Goal: Ask a question

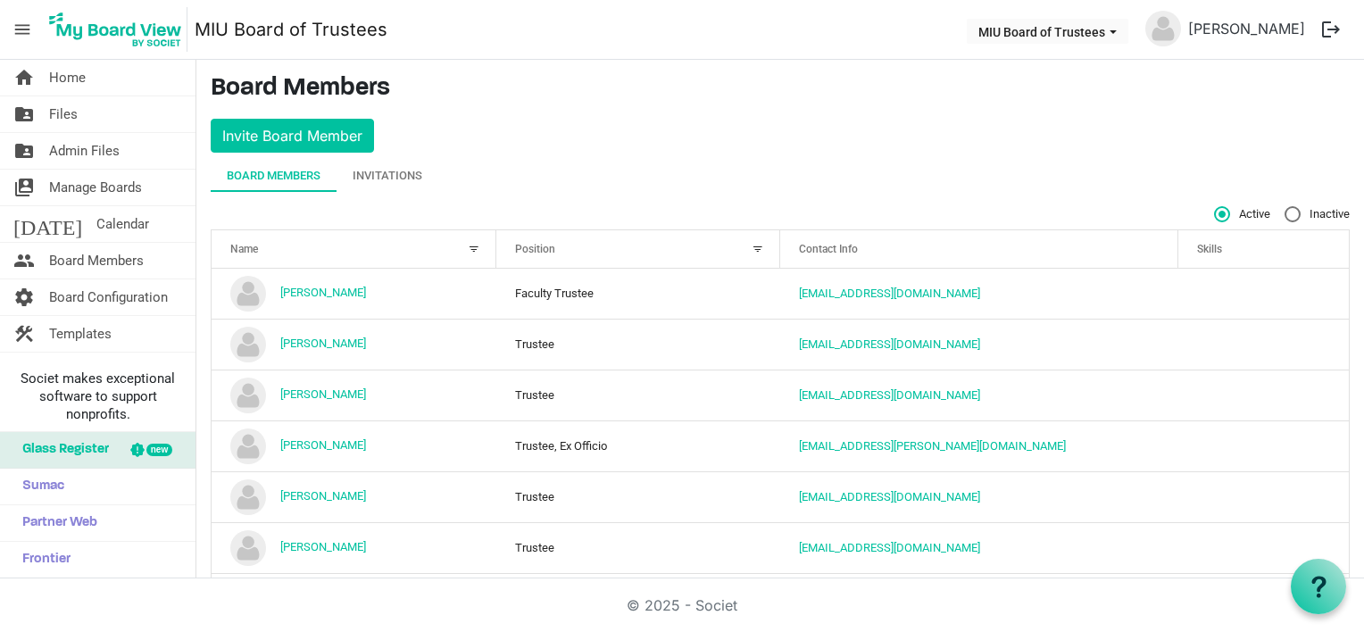
scroll to position [560, 0]
click at [469, 245] on div at bounding box center [474, 249] width 20 height 20
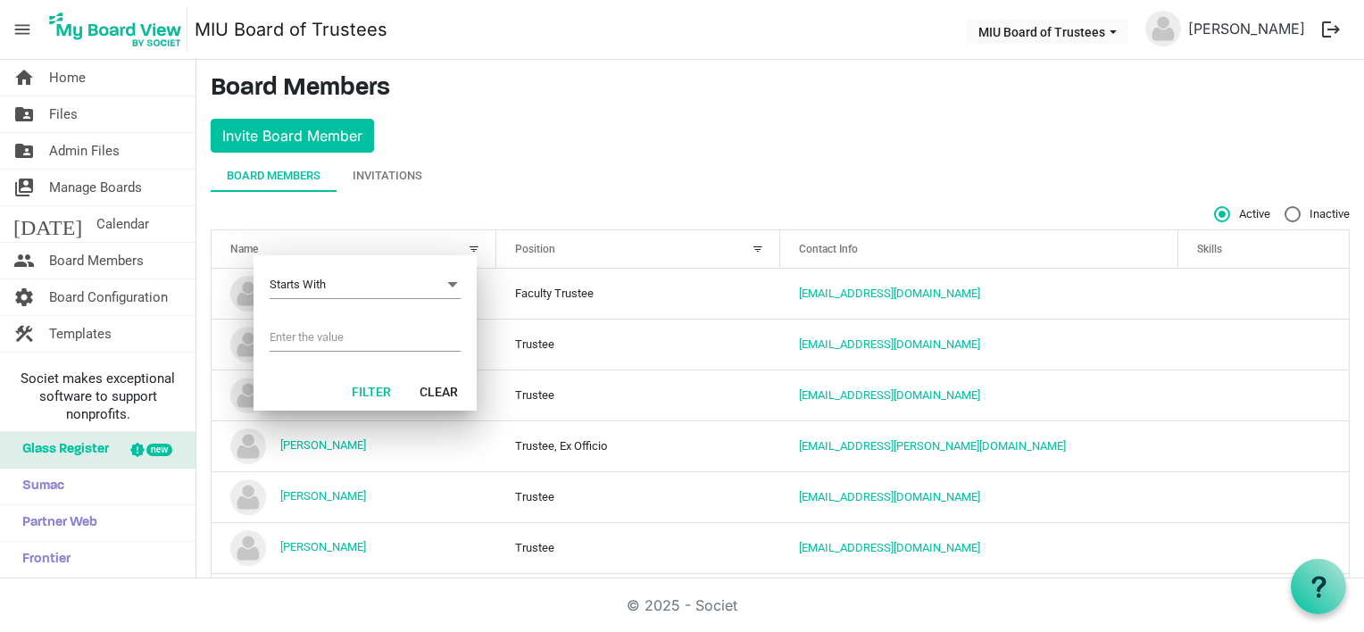
click at [520, 178] on div "Board Members Invitations" at bounding box center [780, 176] width 1139 height 32
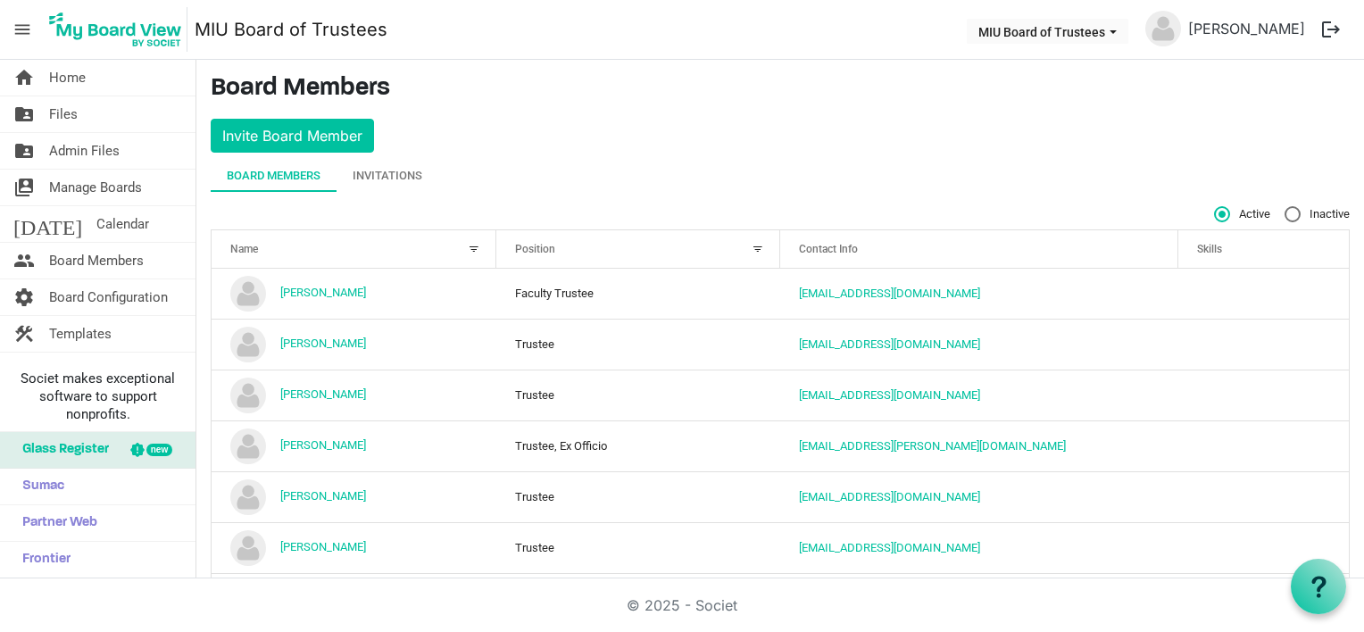
drag, startPoint x: 468, startPoint y: 246, endPoint x: 439, endPoint y: 250, distance: 28.8
click at [439, 250] on div "Name" at bounding box center [344, 249] width 240 height 26
click at [72, 72] on span "Home" at bounding box center [67, 78] width 37 height 36
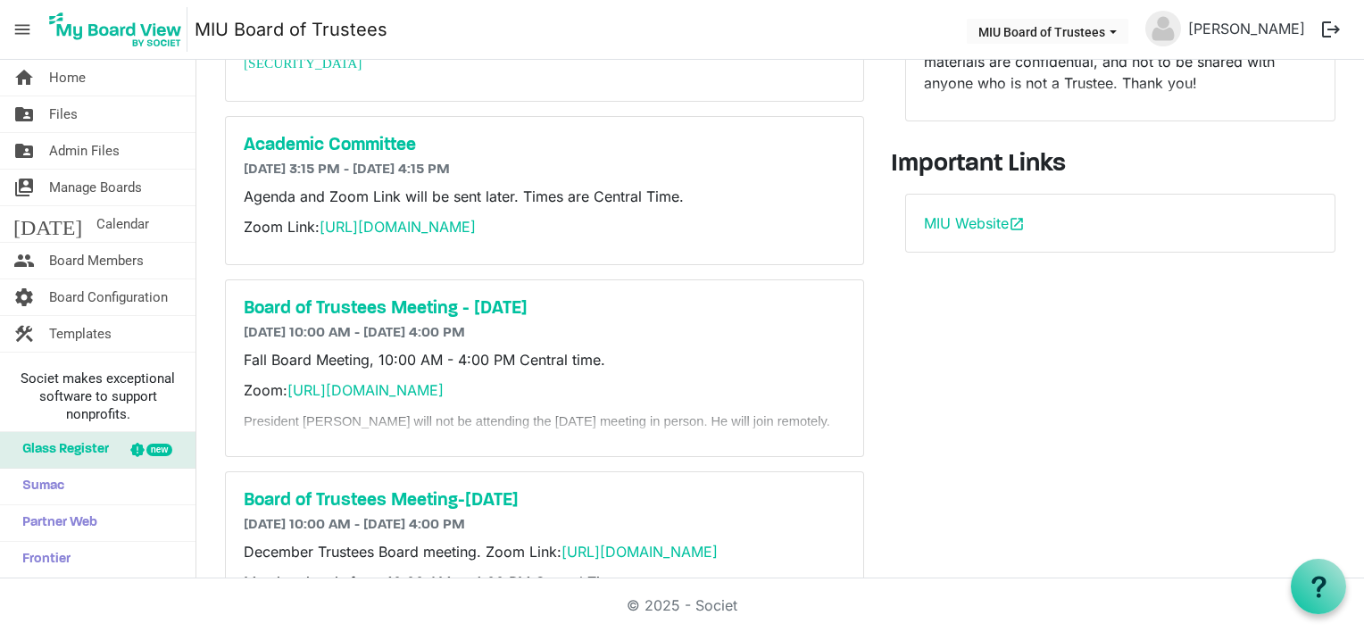
scroll to position [296, 0]
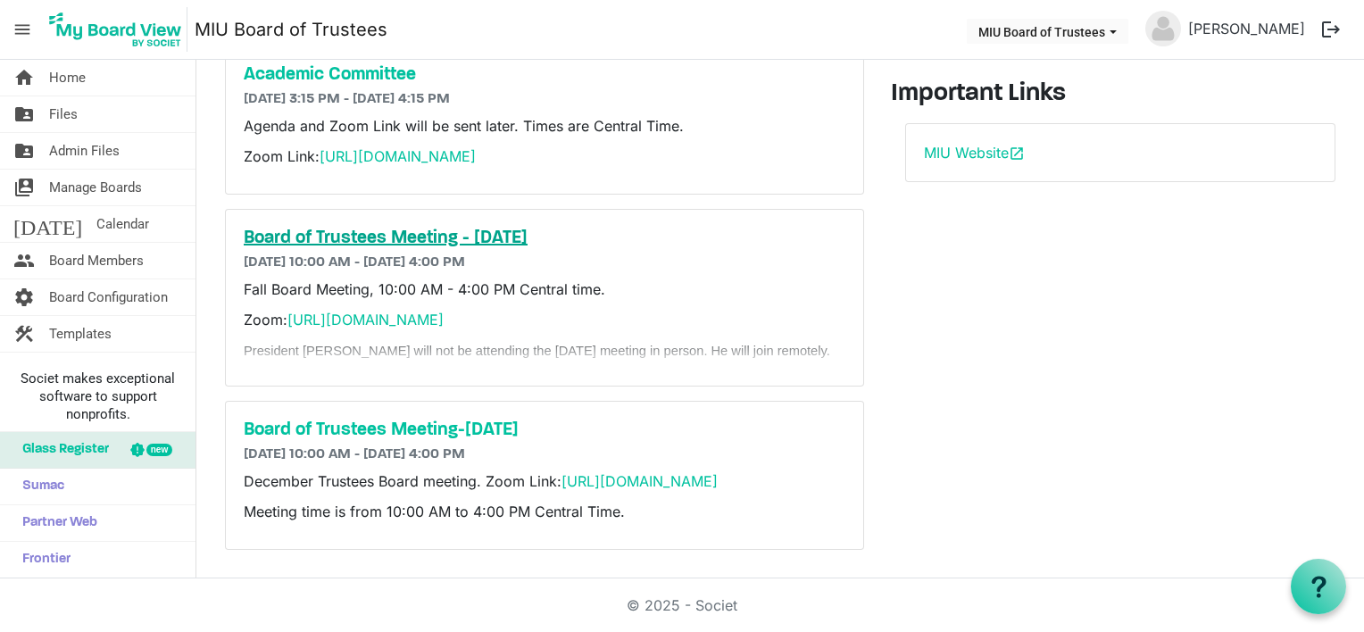
click at [396, 228] on h5 "Board of Trustees Meeting - September 27" at bounding box center [545, 238] width 602 height 21
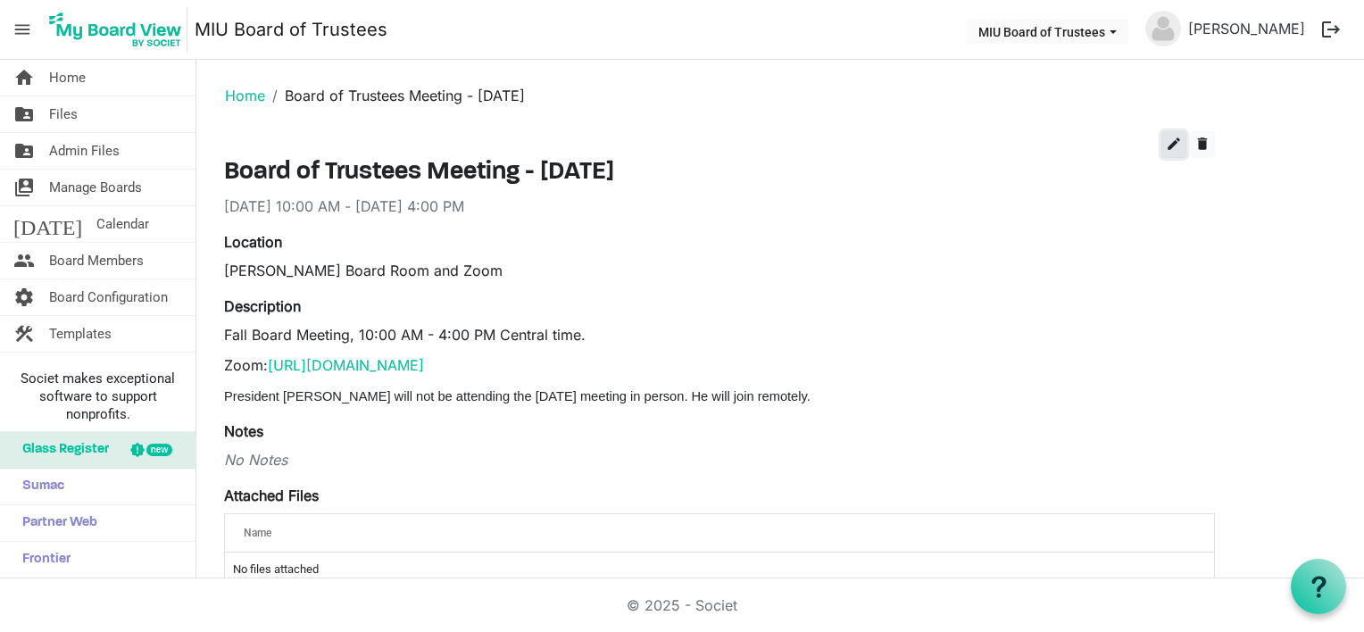
click at [1170, 145] on span "edit" at bounding box center [1174, 144] width 16 height 16
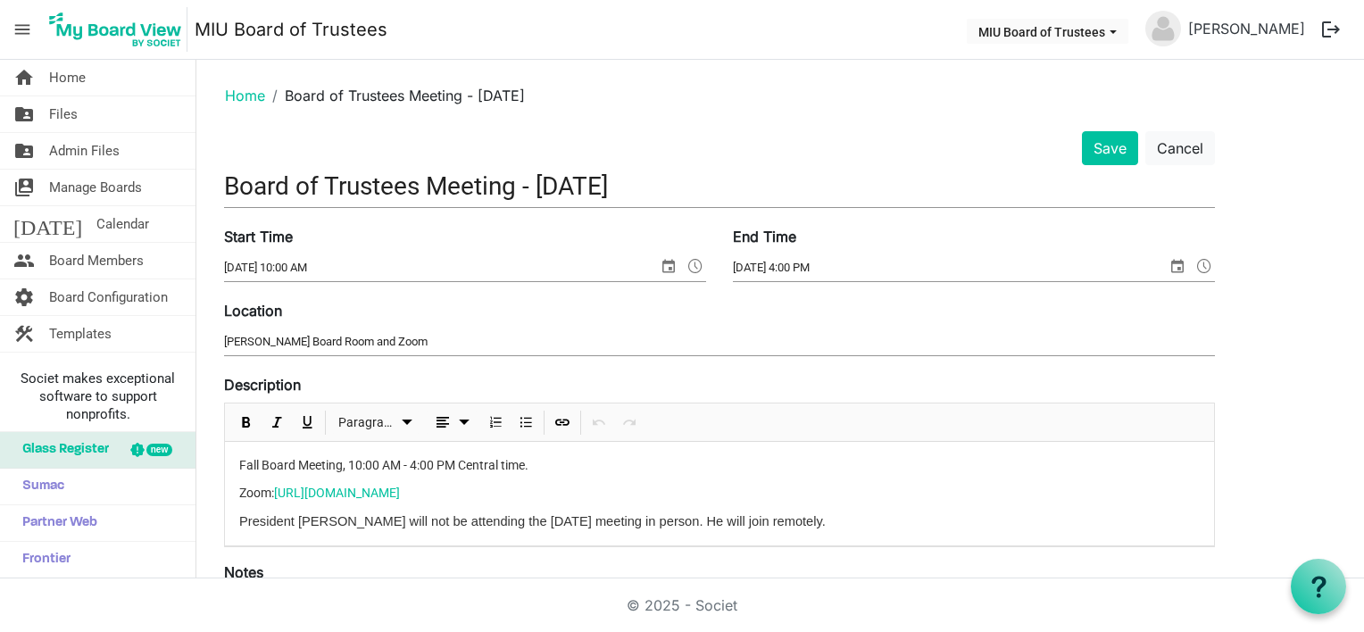
click at [239, 519] on div "Fall Board Meeting, 10:00 AM - 4:00 PM Central time. Zoom: https://miu-edu-onli…" at bounding box center [719, 494] width 989 height 104
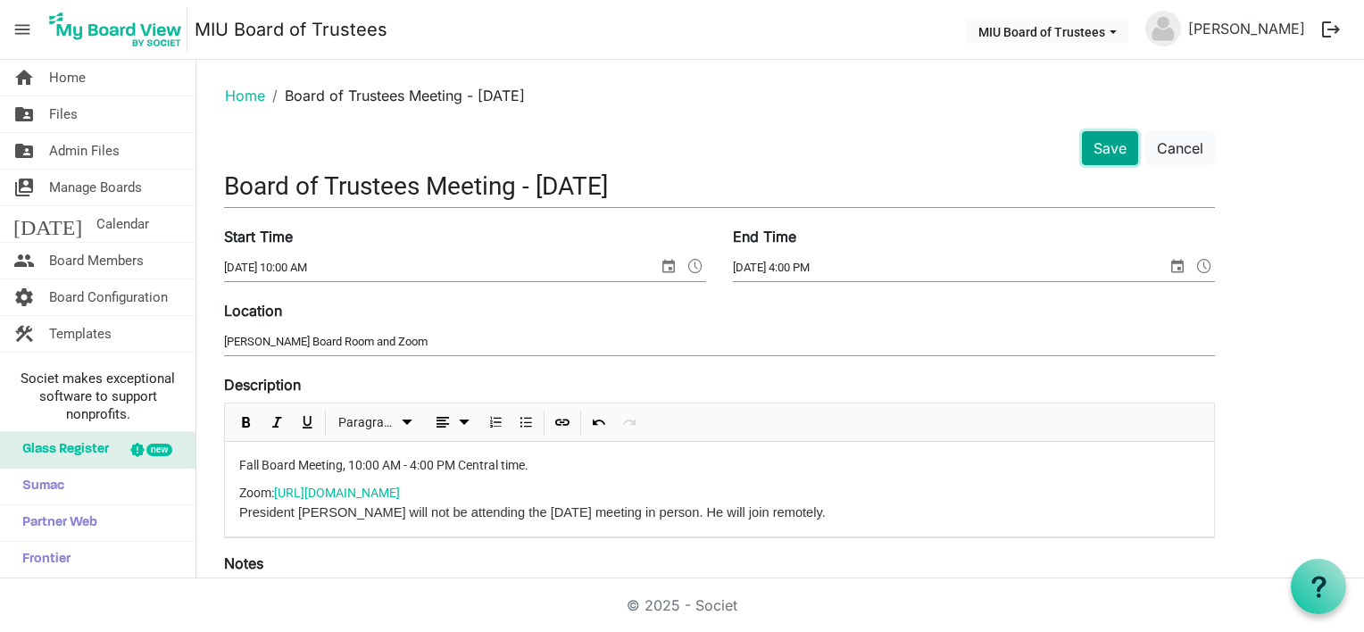
click at [1114, 142] on button "Save" at bounding box center [1110, 148] width 56 height 34
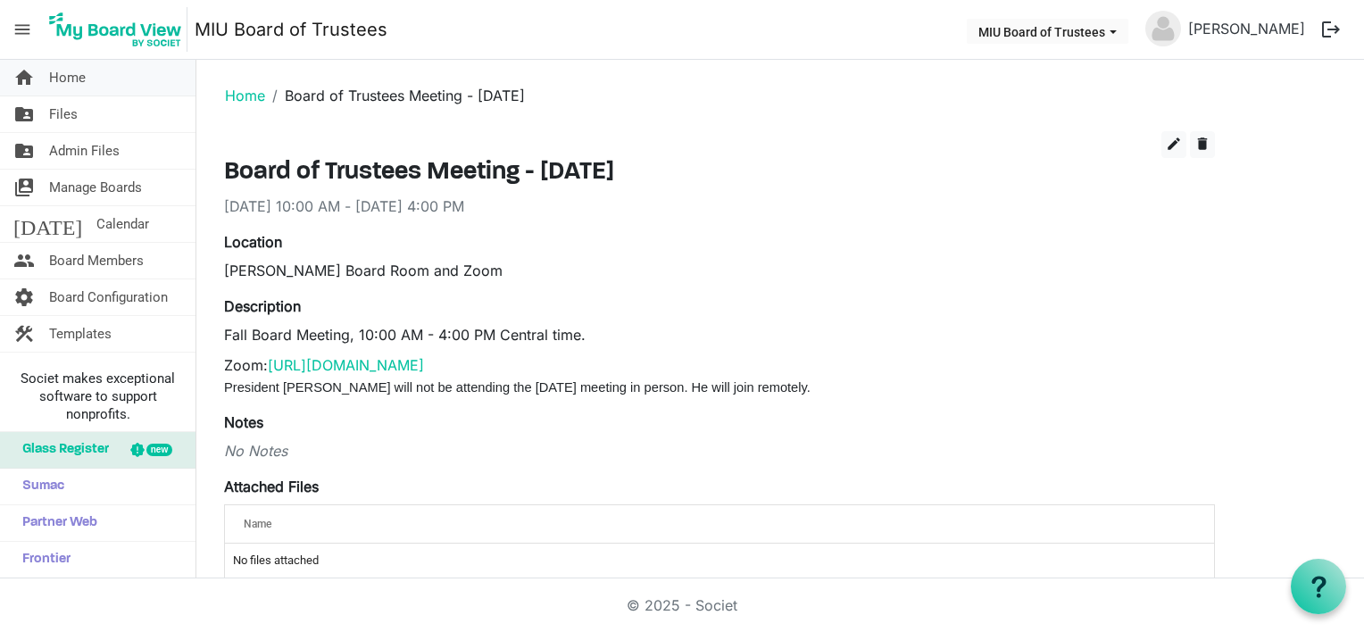
click at [70, 73] on span "Home" at bounding box center [67, 78] width 37 height 36
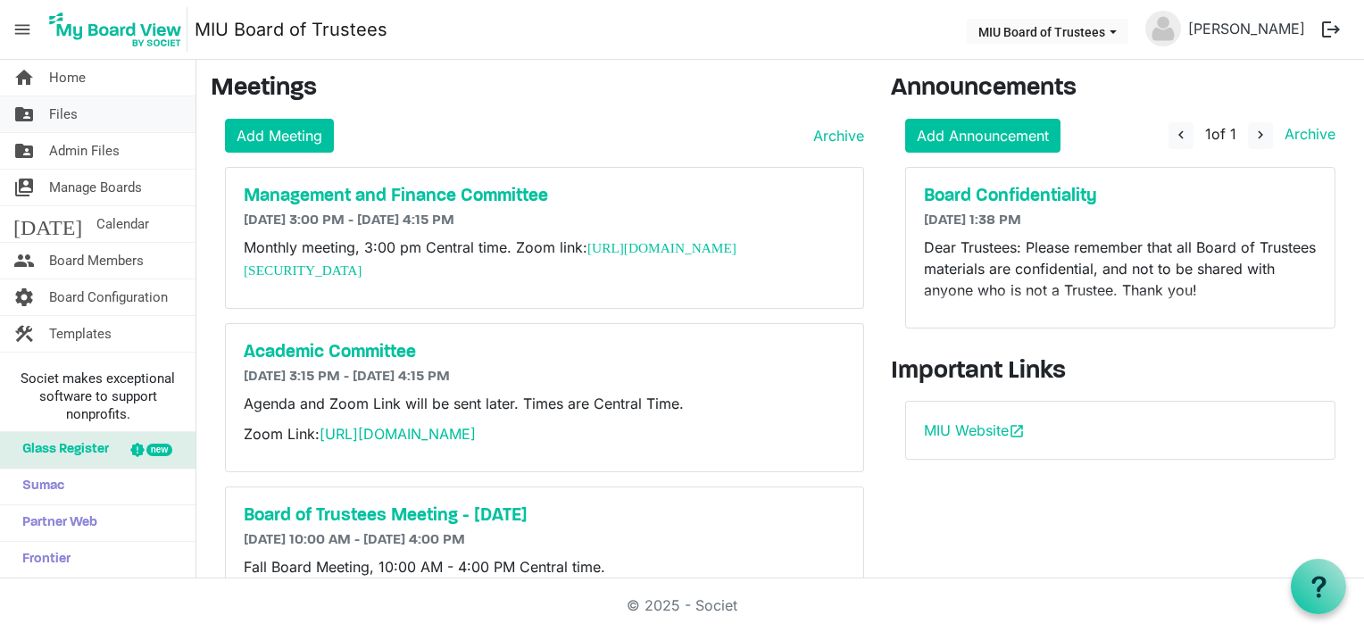
click at [69, 112] on span "Files" at bounding box center [63, 114] width 29 height 36
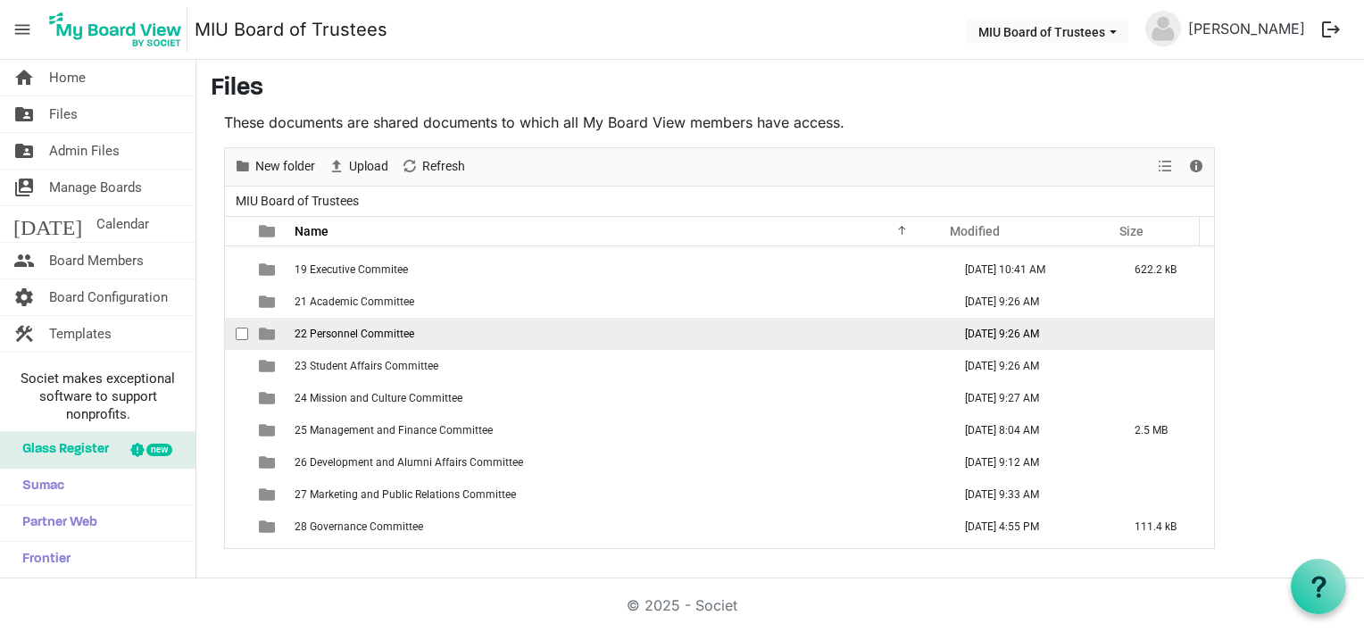
scroll to position [115, 0]
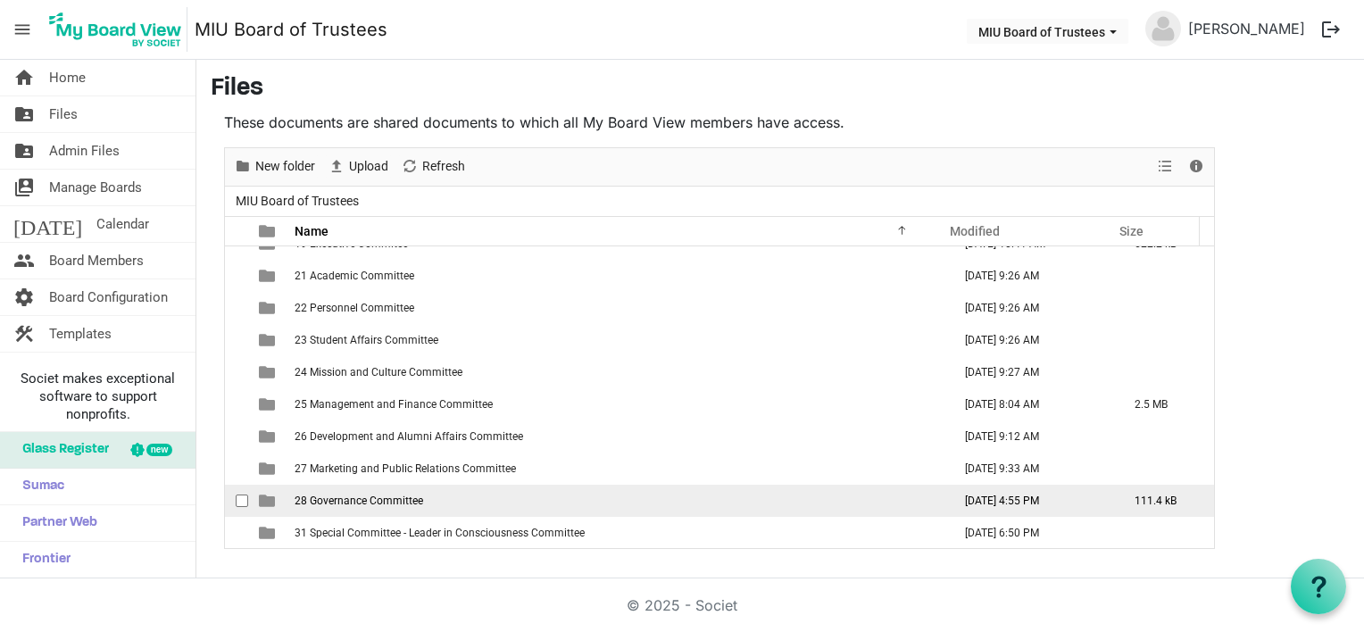
click at [345, 501] on span "28 Governance Committee" at bounding box center [359, 500] width 129 height 12
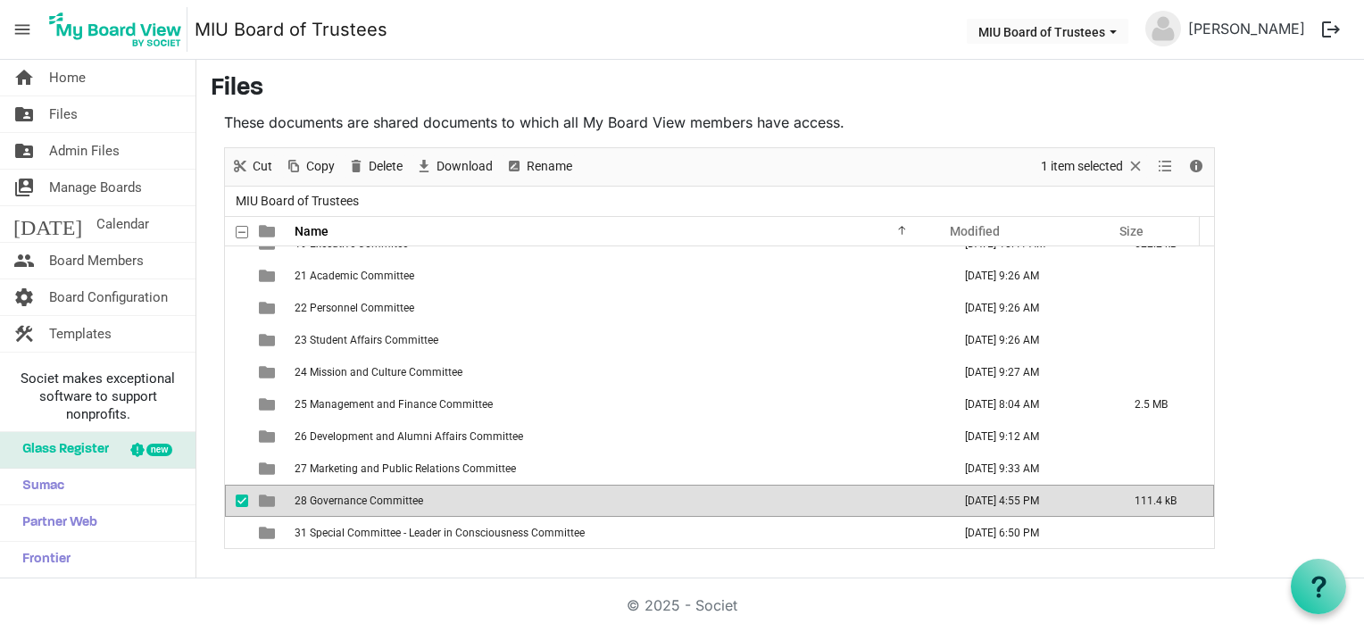
click at [323, 500] on span "28 Governance Committee" at bounding box center [359, 500] width 129 height 12
click at [322, 500] on span "28 Governance Committee" at bounding box center [359, 500] width 129 height 12
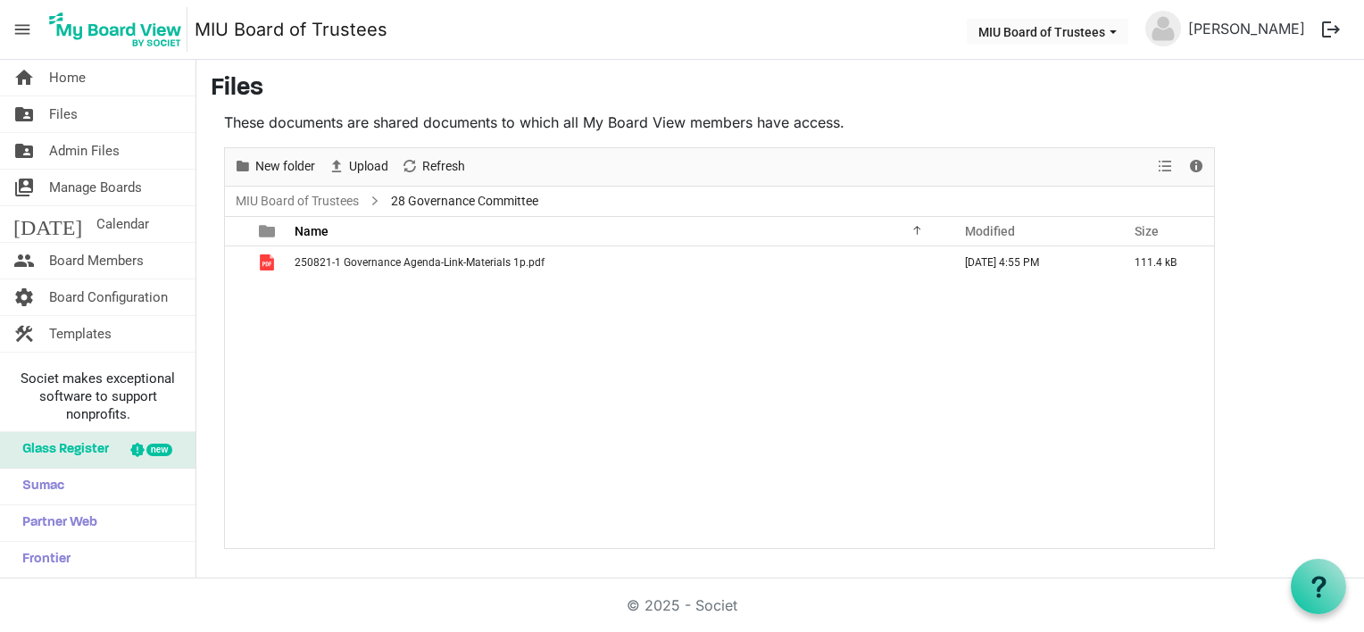
scroll to position [0, 0]
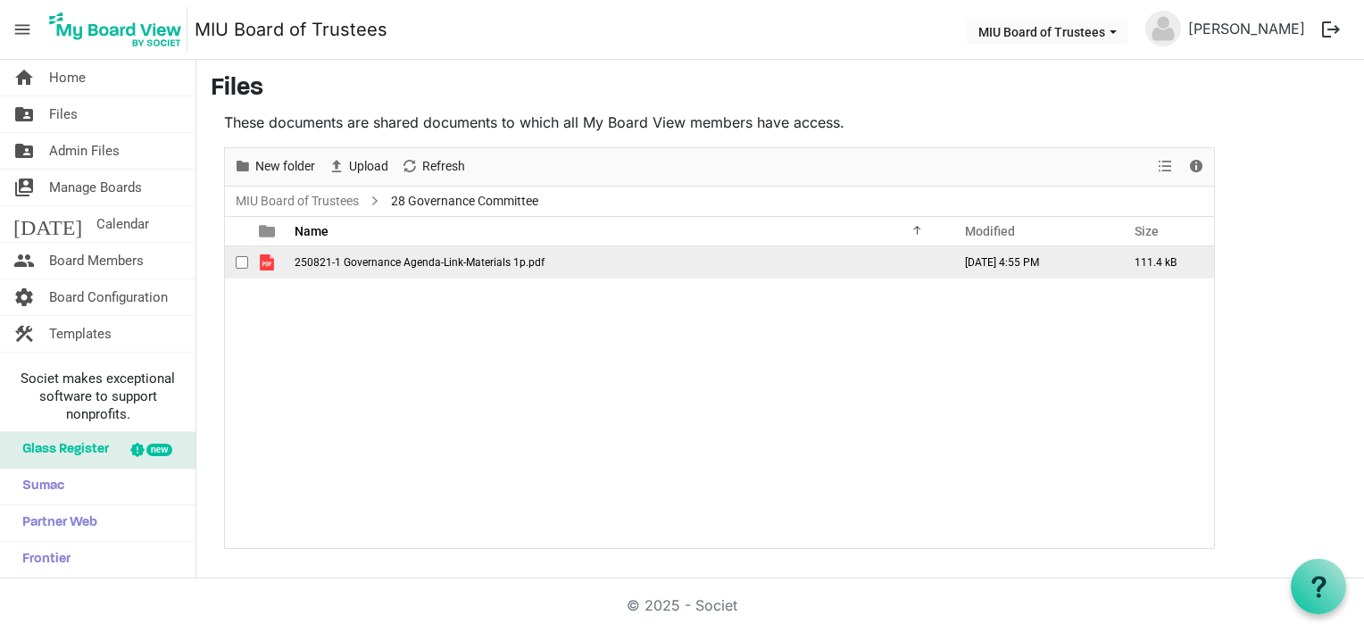
click at [261, 261] on span "is template cell column header type" at bounding box center [267, 262] width 16 height 16
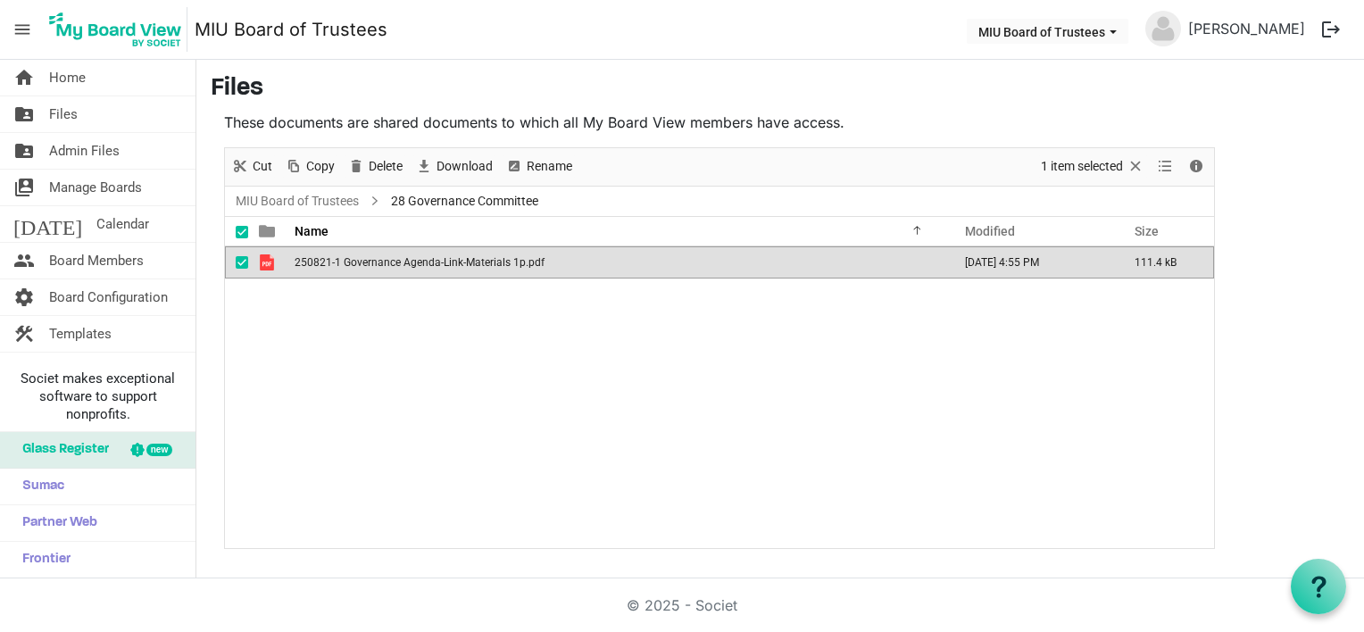
click at [261, 261] on span "is template cell column header type" at bounding box center [267, 262] width 16 height 16
click at [79, 79] on span "Home" at bounding box center [67, 78] width 37 height 36
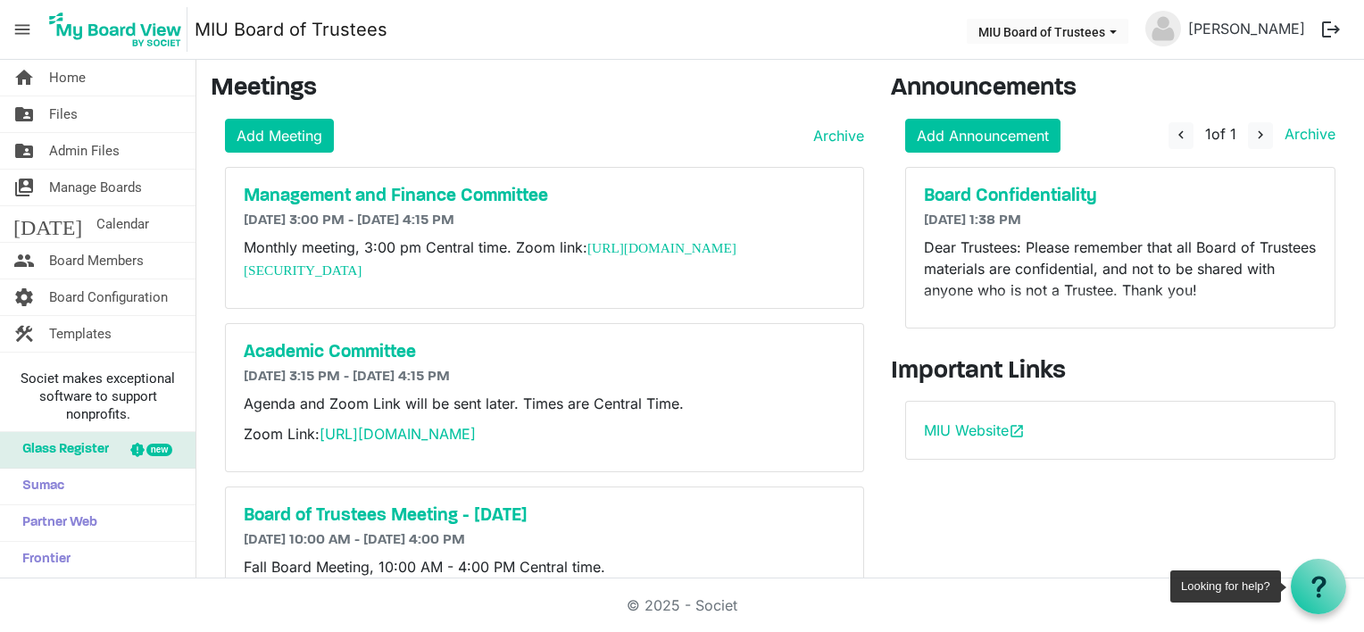
click at [1324, 582] on icon at bounding box center [1319, 587] width 22 height 22
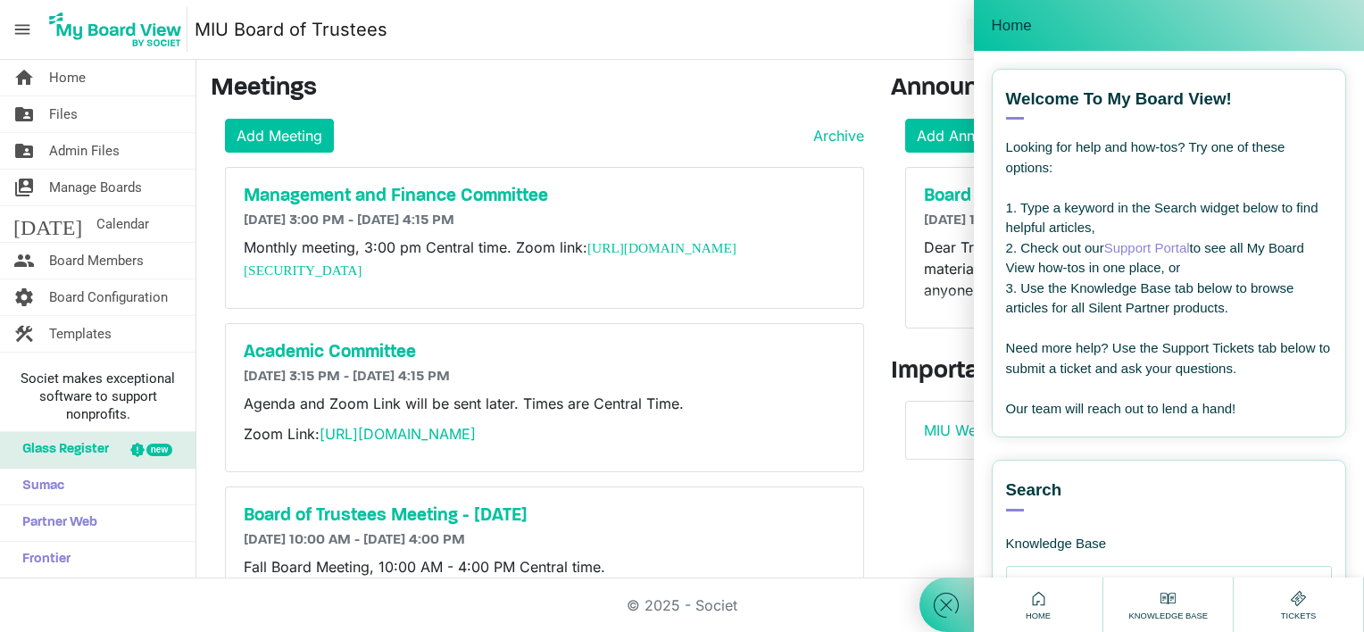
click at [1299, 595] on icon at bounding box center [1298, 598] width 22 height 22
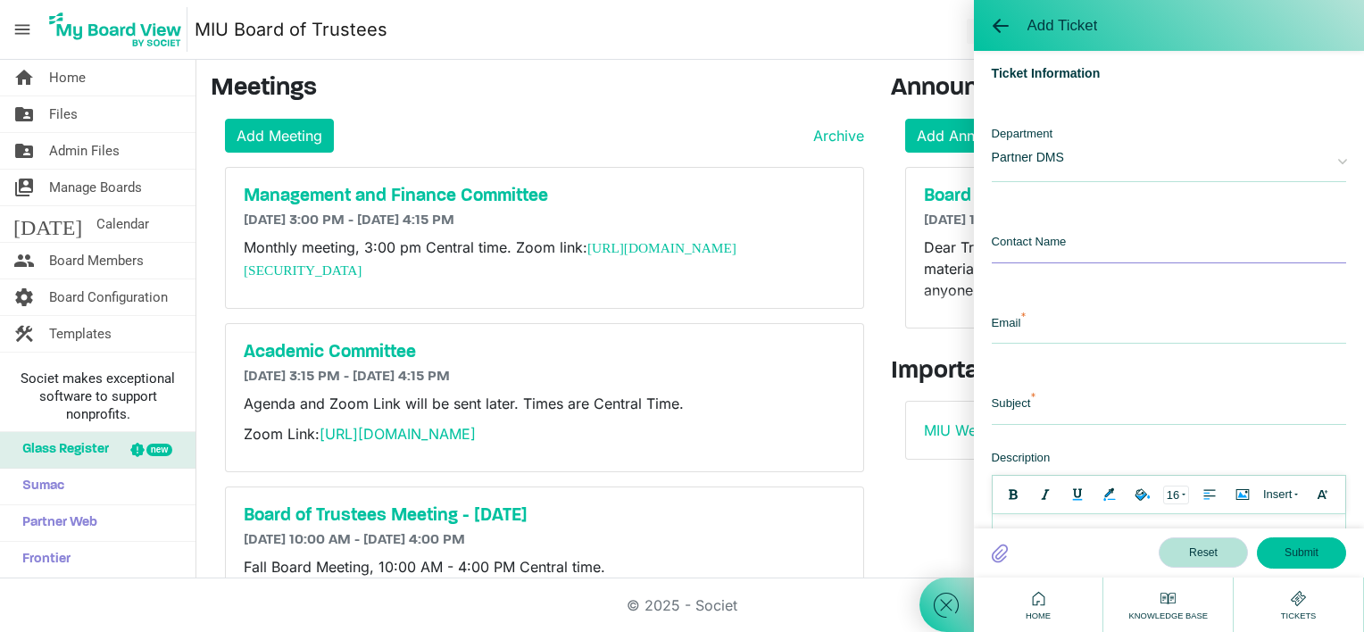
click at [1028, 236] on input "text" at bounding box center [1169, 244] width 354 height 38
type input "[PERSON_NAME]"
click at [1029, 316] on input "email" at bounding box center [1169, 324] width 354 height 38
type input "[EMAIL_ADDRESS][DOMAIN_NAME]"
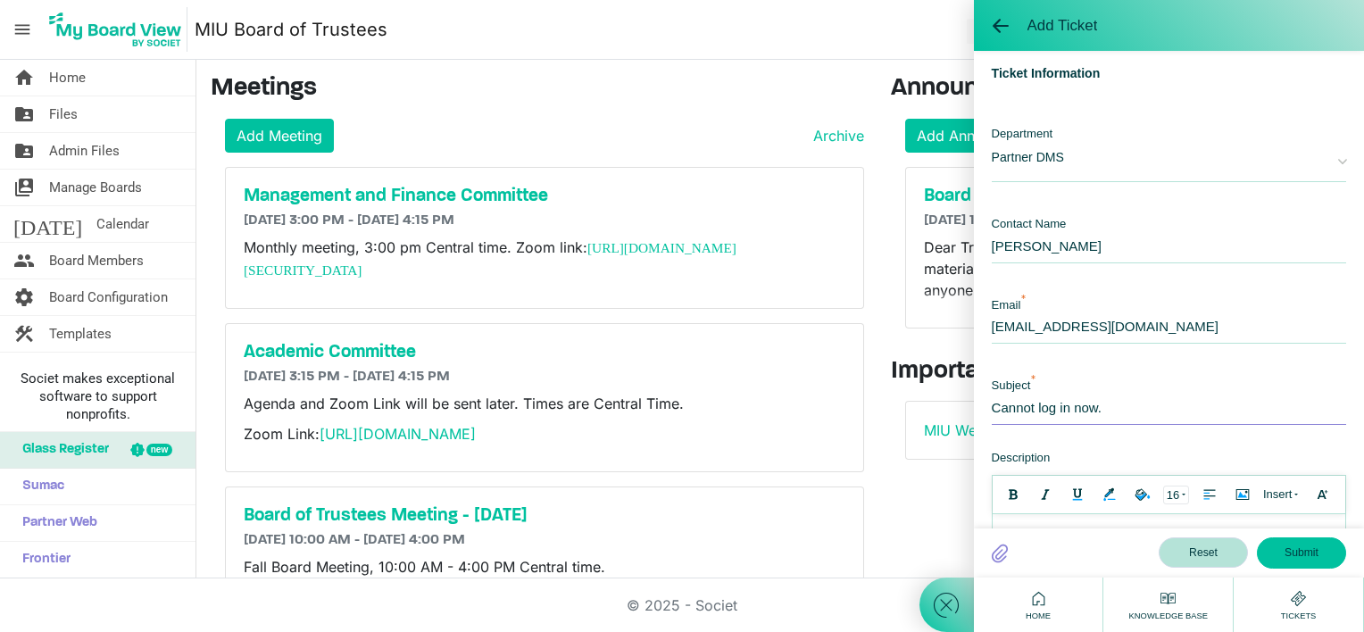
drag, startPoint x: 1107, startPoint y: 407, endPoint x: 984, endPoint y: 406, distance: 123.2
click at [984, 406] on div "Template Choose A Template Choose A Template Ticket Information Department Part…" at bounding box center [1169, 634] width 390 height 1166
type input "Did not receive email requesting email verification"
click at [992, 440] on div "Template Choose A Template Choose A Template Ticket Information Department Part…" at bounding box center [1169, 634] width 390 height 1166
click at [998, 444] on div "Template Choose A Template Choose A Template Ticket Information Department Part…" at bounding box center [1169, 634] width 390 height 1166
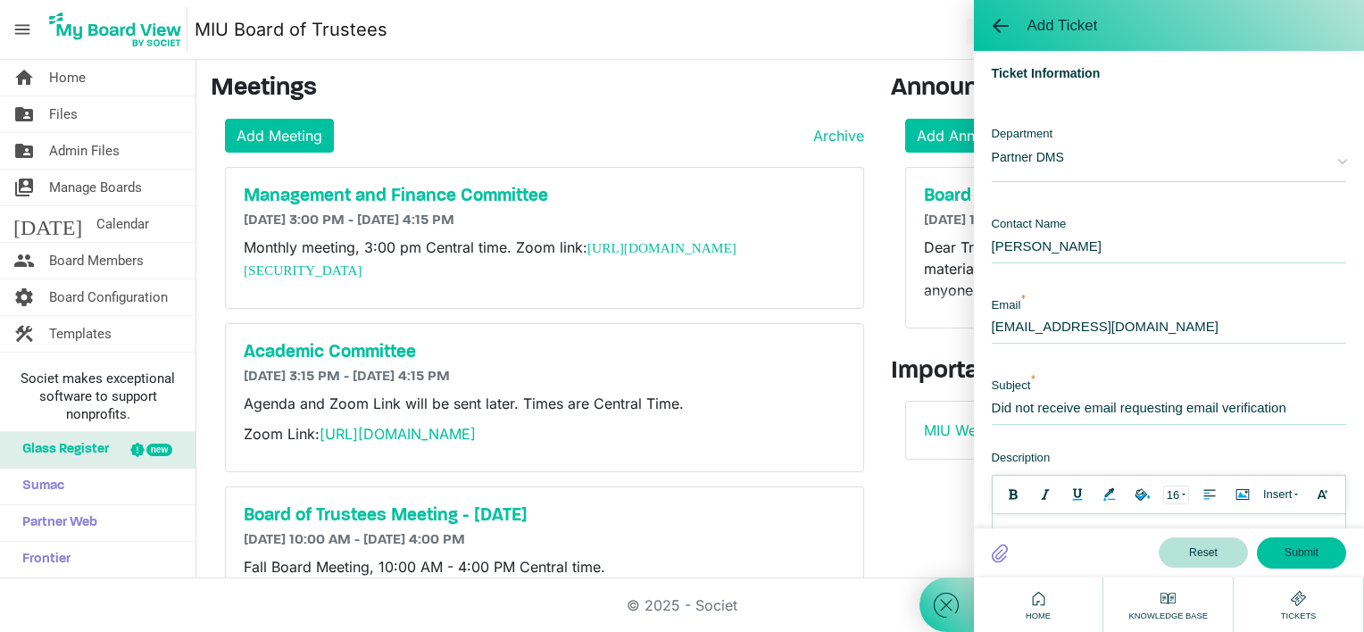
click at [1000, 439] on div "Template Choose A Template Choose A Template Ticket Information Department Part…" at bounding box center [1169, 634] width 390 height 1166
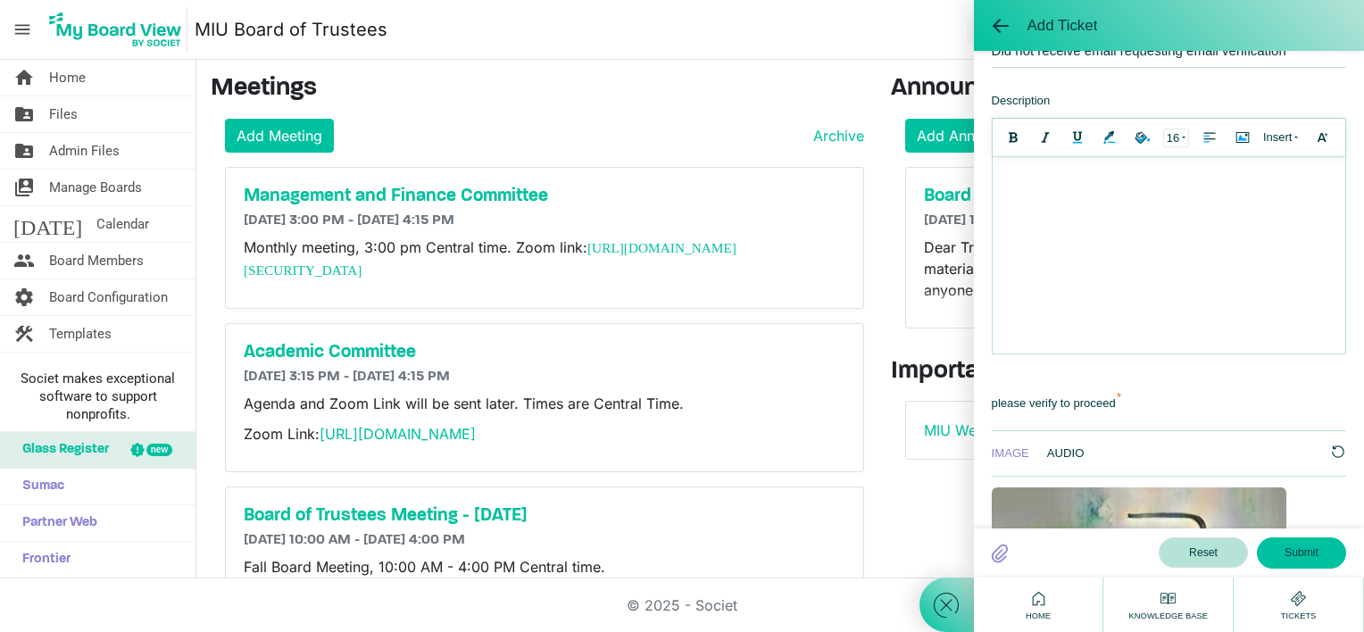
scroll to position [268, 0]
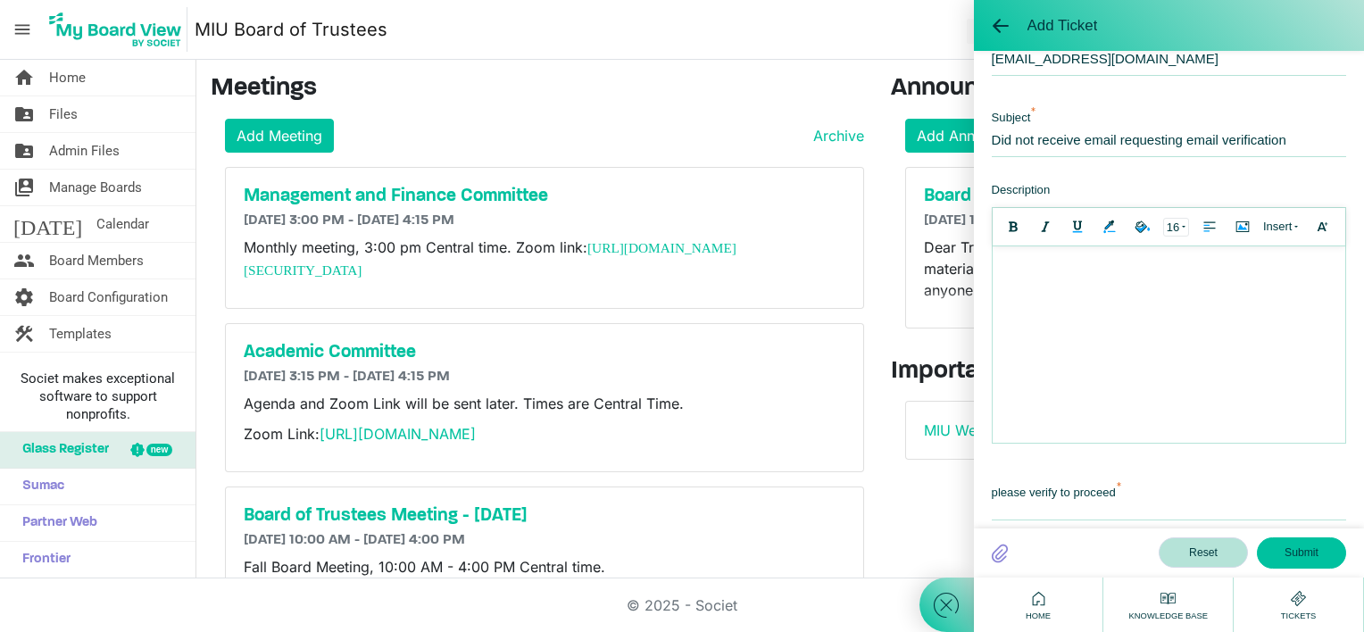
click at [1019, 270] on div at bounding box center [1167, 264] width 335 height 19
click at [1327, 27] on div "Add Ticket" at bounding box center [1169, 25] width 354 height 24
drag, startPoint x: 1075, startPoint y: 265, endPoint x: 1100, endPoint y: 262, distance: 25.1
click at [1100, 262] on div "The invitee ram" at bounding box center [1167, 264] width 335 height 19
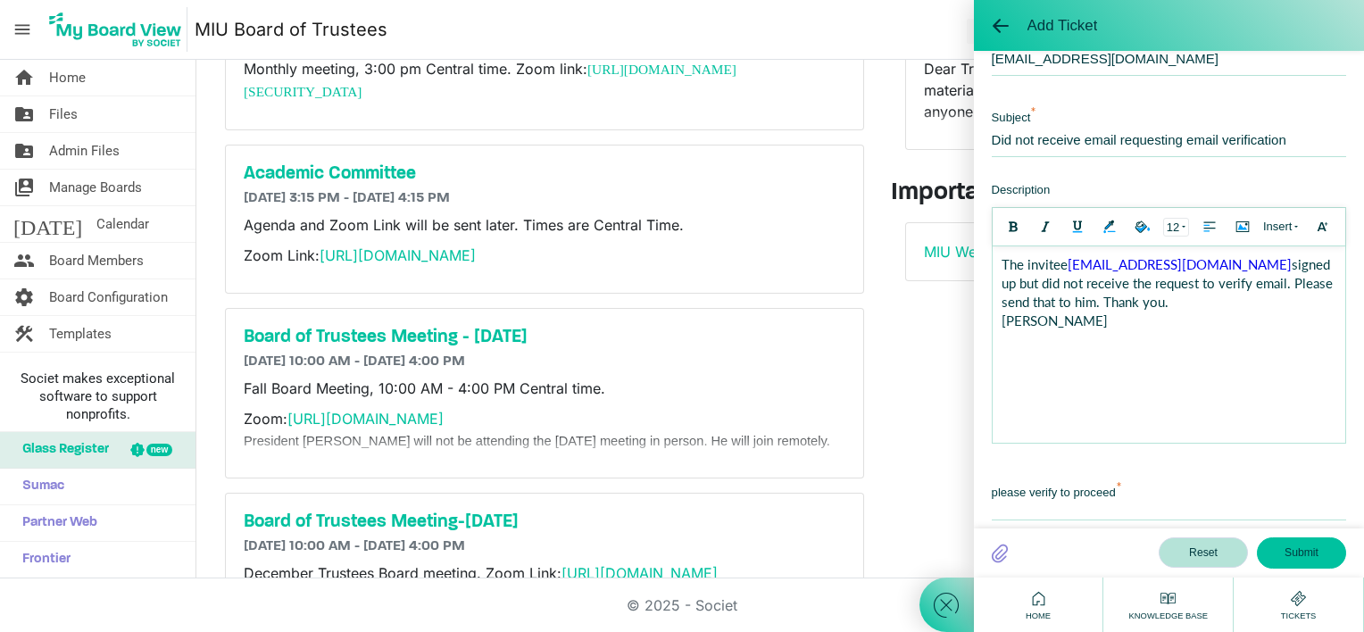
scroll to position [754, 0]
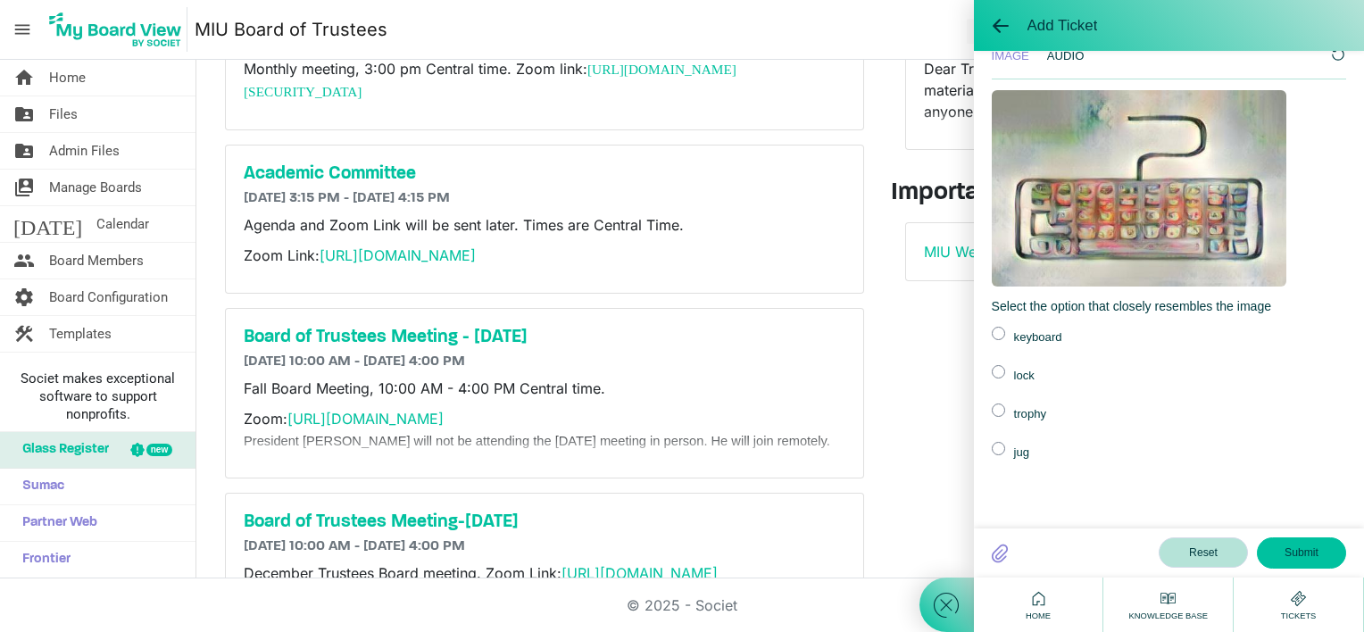
click at [995, 329] on label at bounding box center [998, 333] width 13 height 13
click at [0, 0] on input "radio" at bounding box center [0, 0] width 0 height 0
click at [1286, 544] on button "Submit" at bounding box center [1301, 552] width 89 height 30
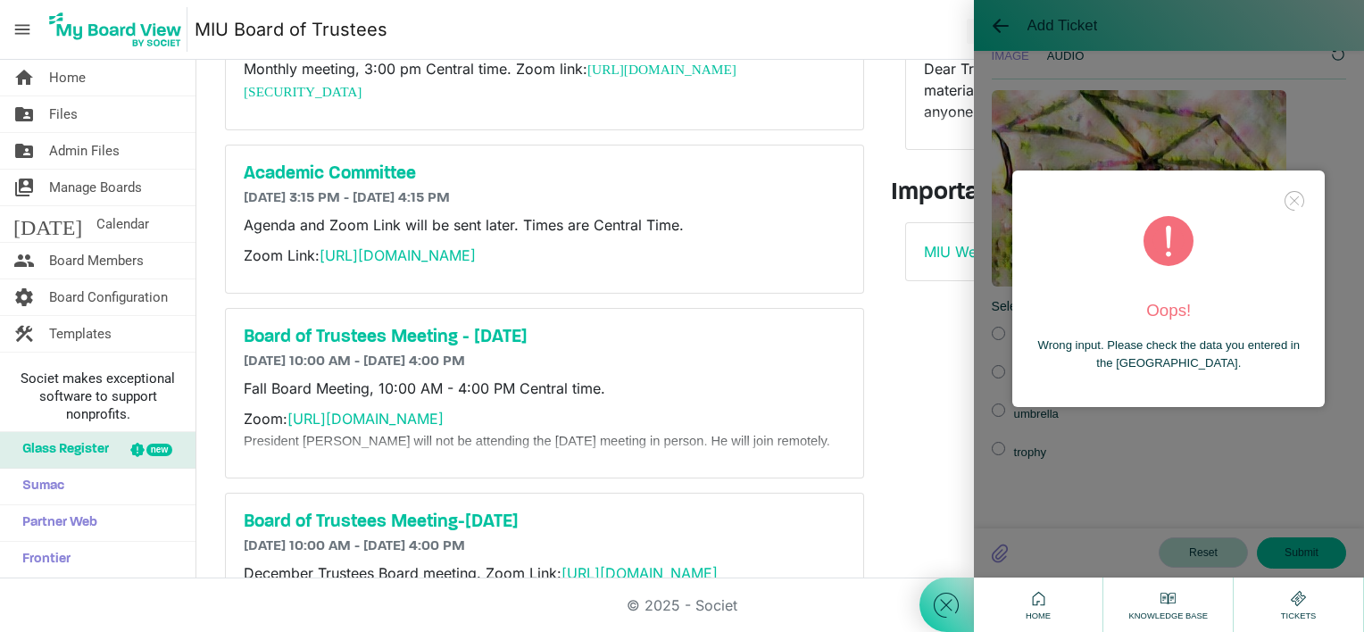
click at [1175, 418] on div "Oops! Wrong input. Please check the data you entered in the CAPTCHA field." at bounding box center [1169, 288] width 390 height 577
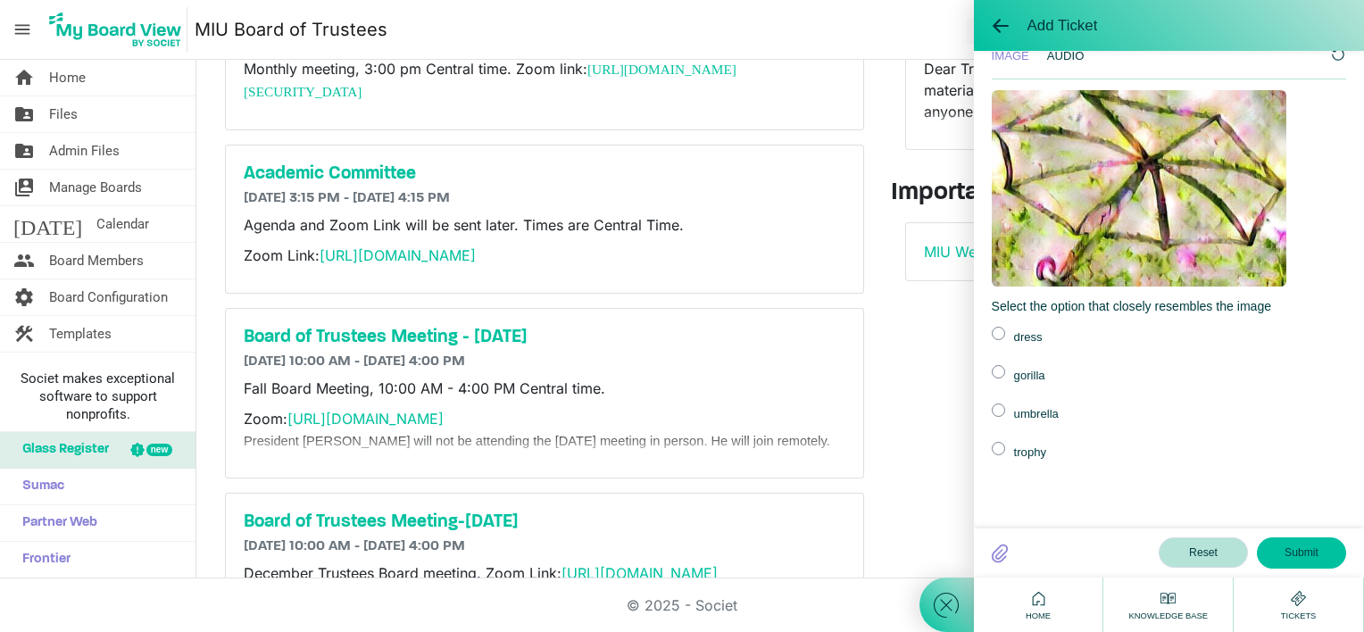
click at [997, 407] on label at bounding box center [998, 409] width 13 height 13
click at [0, 0] on input "radio" at bounding box center [0, 0] width 0 height 0
click at [1289, 546] on button "Submit" at bounding box center [1301, 552] width 89 height 30
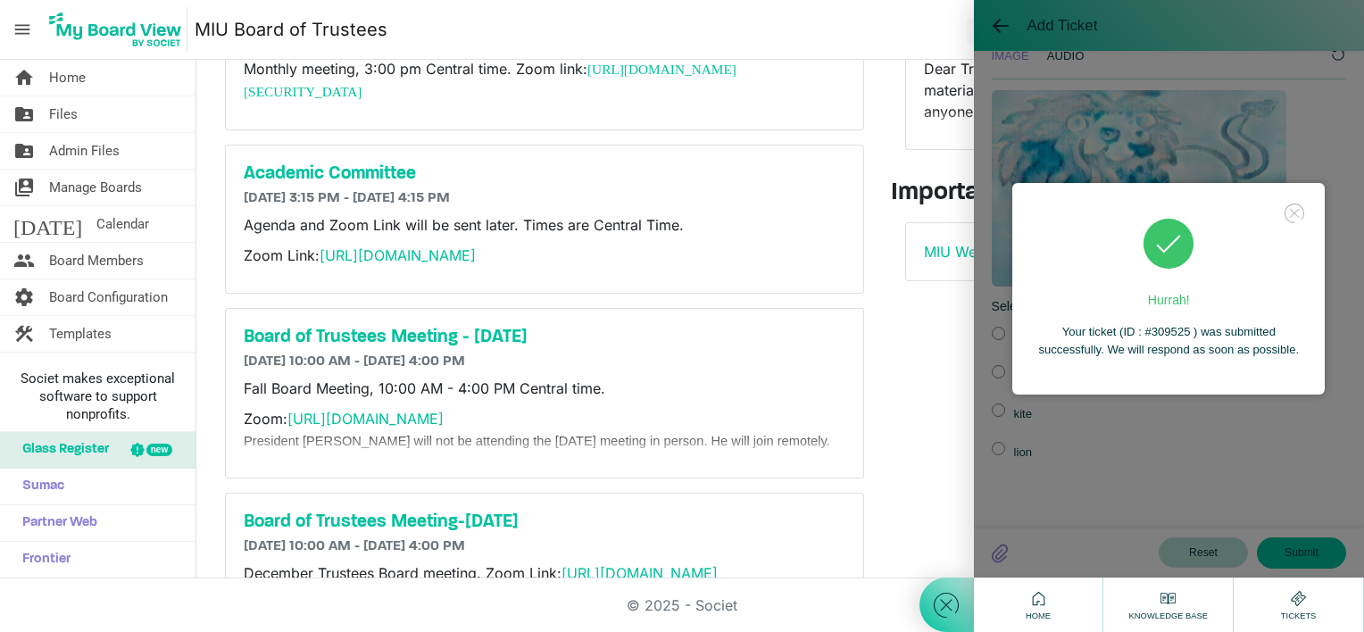
click at [884, 349] on div "Announcements Add Announcement navigate_before 1 of 1 navigate_next Archive Boa…" at bounding box center [1120, 276] width 486 height 760
click at [65, 77] on span "Home" at bounding box center [67, 78] width 37 height 36
